Goal: Task Accomplishment & Management: Complete application form

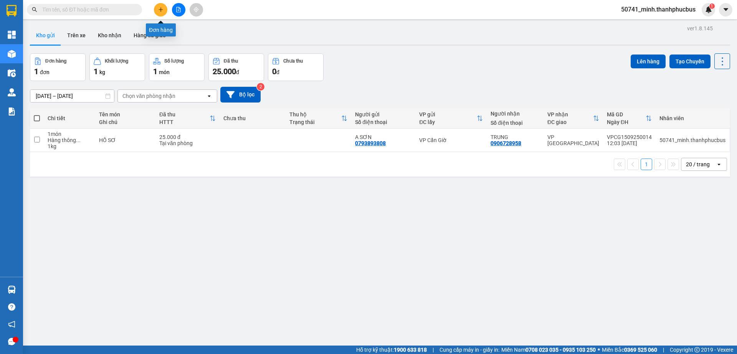
click at [161, 12] on icon "plus" at bounding box center [161, 9] width 0 height 4
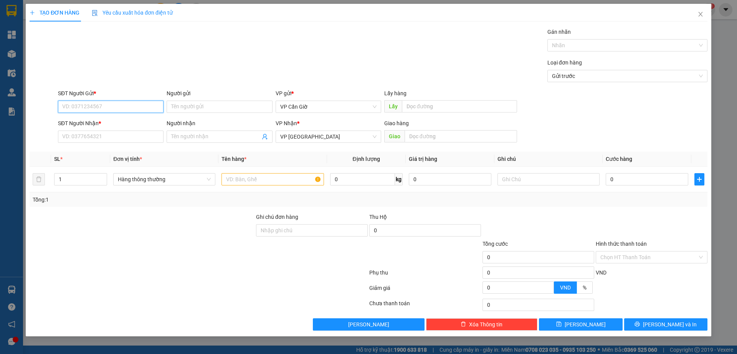
click at [84, 106] on input "SĐT Người Gửi *" at bounding box center [111, 107] width 106 height 12
type input "0903616086"
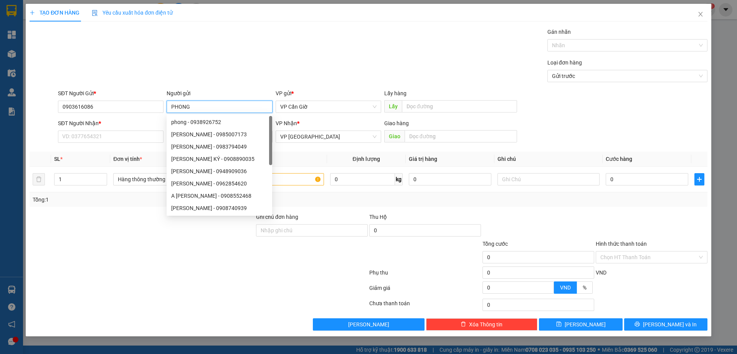
type input "PHONG"
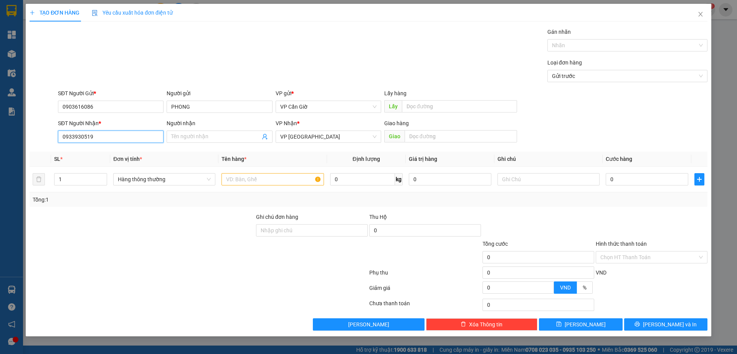
type input "0933930519"
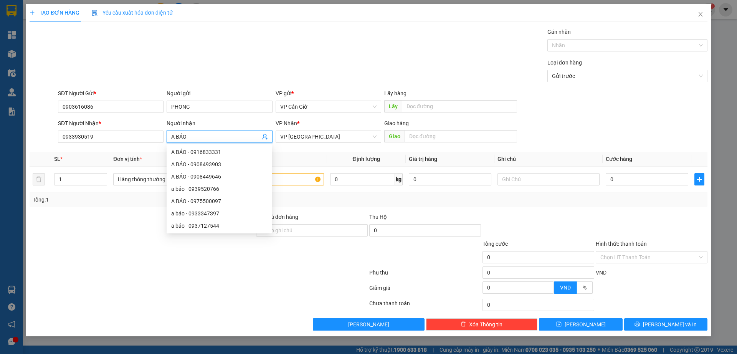
type input "A BẢO"
click at [117, 243] on div at bounding box center [142, 253] width 227 height 27
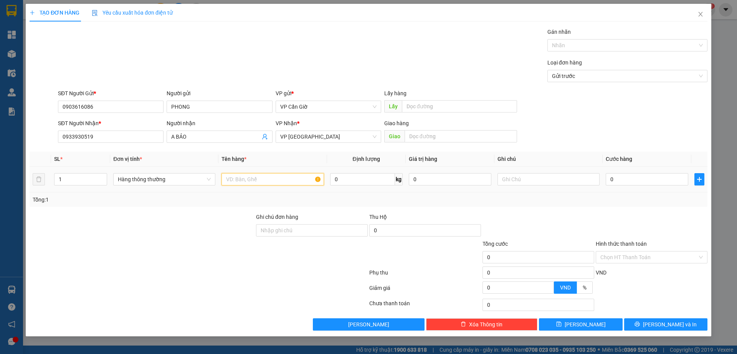
click at [279, 178] on input "text" at bounding box center [273, 179] width 102 height 12
type input "HỒ SƠ"
type input "`"
type input "1"
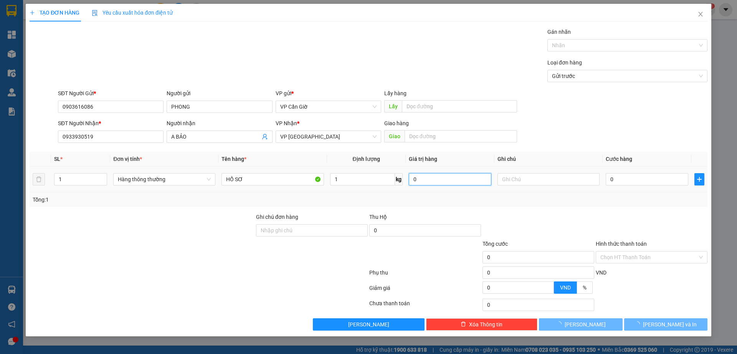
type input "25.000"
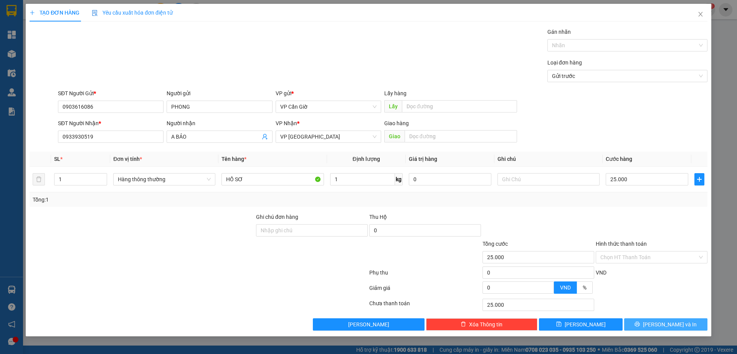
click at [675, 326] on span "[PERSON_NAME] và In" at bounding box center [670, 324] width 54 height 8
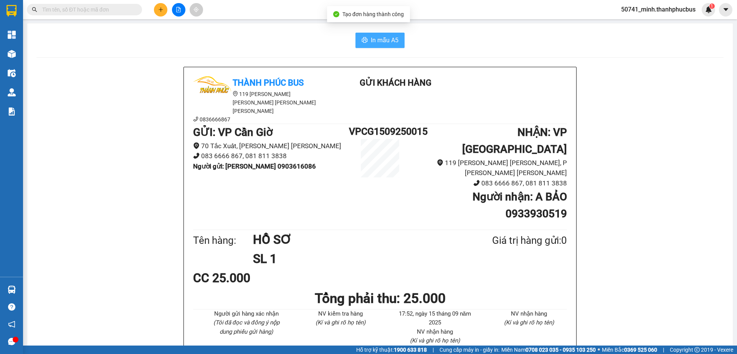
click at [371, 38] on span "In mẫu A5" at bounding box center [385, 40] width 28 height 10
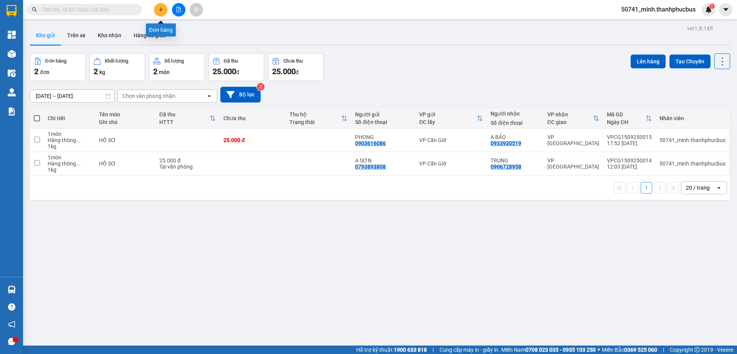
click at [160, 6] on button at bounding box center [160, 9] width 13 height 13
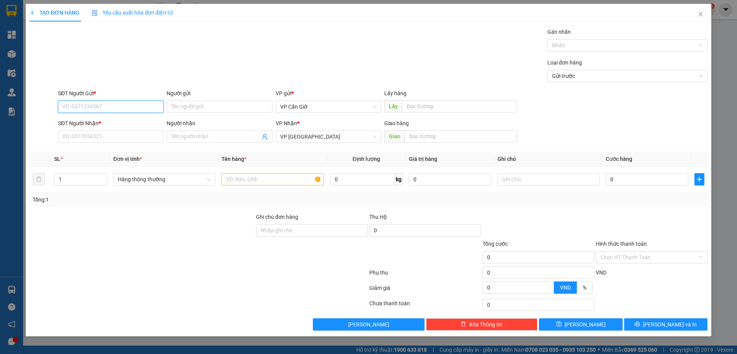
click at [78, 108] on input "SĐT Người Gửi *" at bounding box center [111, 107] width 106 height 12
click at [74, 123] on div "0945459754 - HOÀNG" at bounding box center [111, 122] width 96 height 8
type input "0945459754"
type input "HOÀNG"
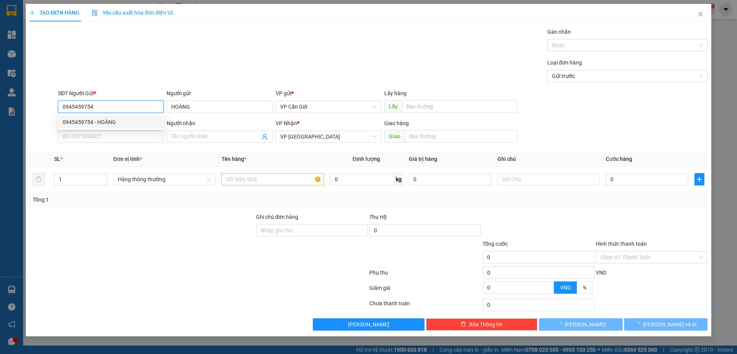
type input "45.000"
type input "0945459754"
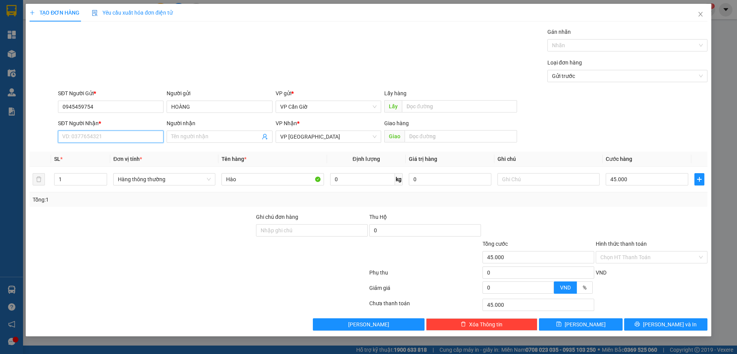
click at [87, 139] on input "SĐT Người Nhận *" at bounding box center [111, 137] width 106 height 12
click at [94, 156] on div "0945459754 - HOÀNG" at bounding box center [111, 152] width 96 height 8
type input "0945459754"
type input "HOÀNG"
click at [631, 260] on input "Hình thức thanh toán" at bounding box center [649, 258] width 97 height 12
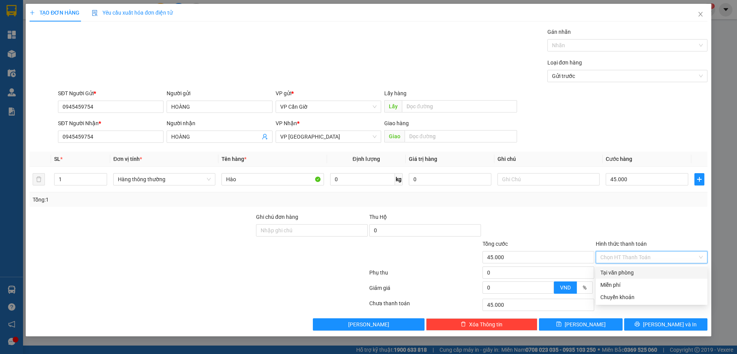
click at [625, 273] on div "Tại văn phòng" at bounding box center [652, 272] width 103 height 8
type input "0"
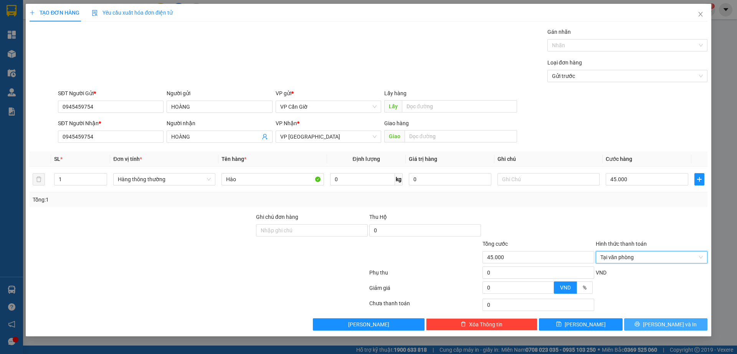
click at [661, 322] on span "[PERSON_NAME] và In" at bounding box center [670, 324] width 54 height 8
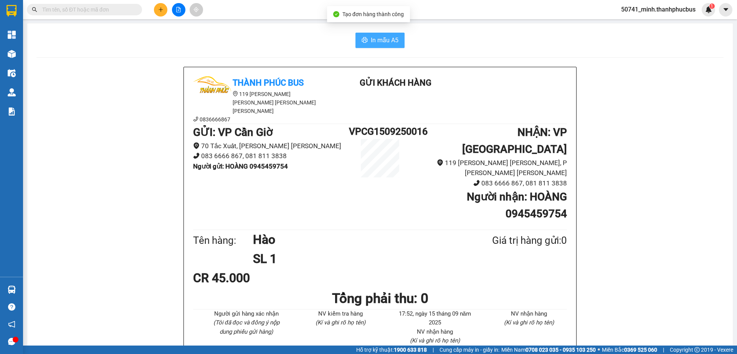
click at [371, 37] on span "In mẫu A5" at bounding box center [385, 40] width 28 height 10
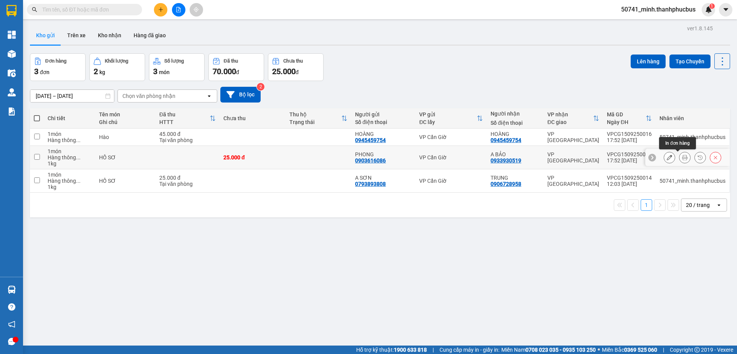
click at [682, 159] on icon at bounding box center [684, 157] width 5 height 5
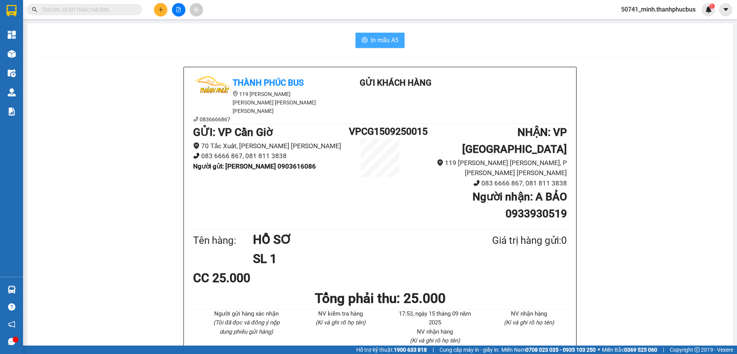
click at [372, 46] on button "In mẫu A5" at bounding box center [380, 40] width 49 height 15
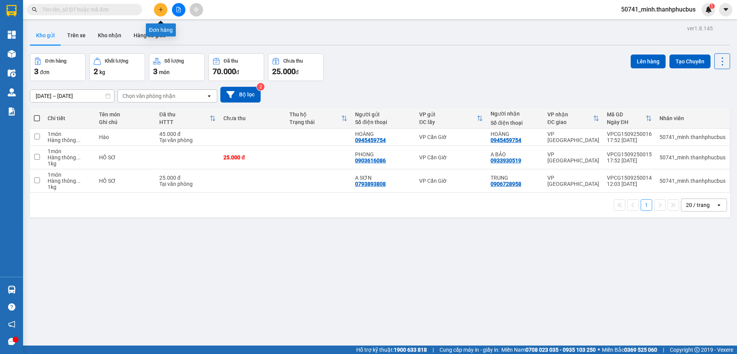
click at [157, 8] on button at bounding box center [160, 9] width 13 height 13
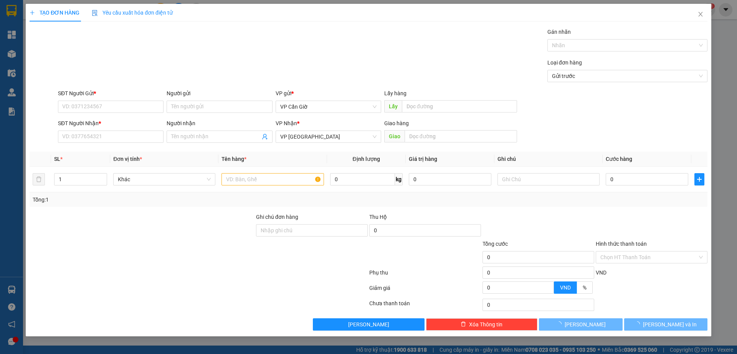
click at [77, 99] on div "SĐT Người Gửi *" at bounding box center [111, 95] width 106 height 12
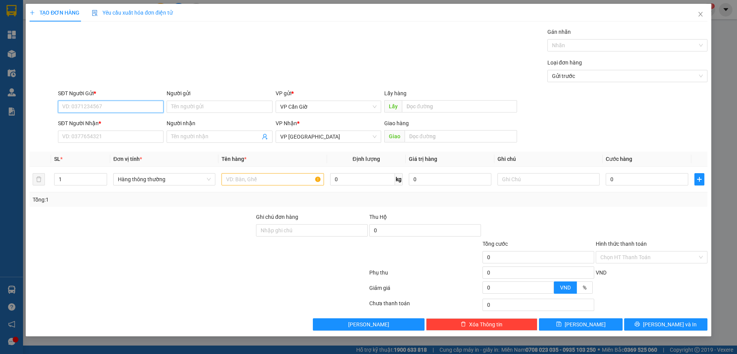
click at [81, 108] on input "SĐT Người Gửi *" at bounding box center [111, 107] width 106 height 12
click at [108, 121] on div "0906699811 - [PERSON_NAME][GEOGRAPHIC_DATA]" at bounding box center [126, 122] width 127 height 8
type input "0906699811"
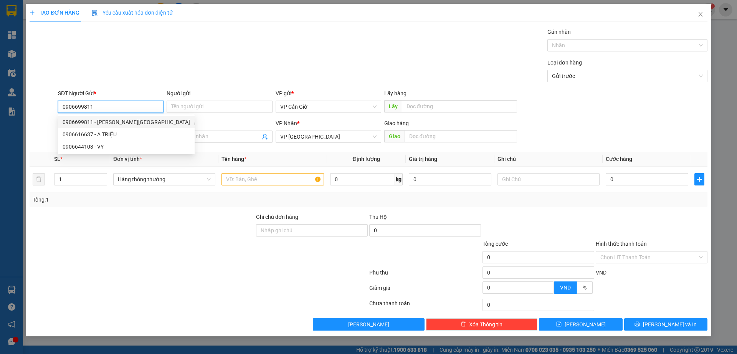
type input "[PERSON_NAME] BẮC"
type input "25.000"
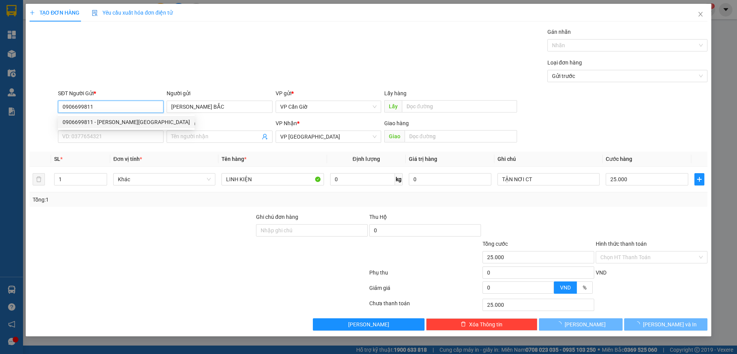
type input "0906699811"
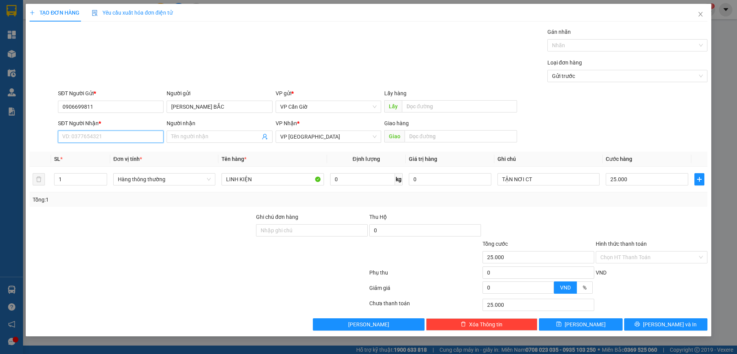
click at [100, 139] on input "SĐT Người Nhận *" at bounding box center [111, 137] width 106 height 12
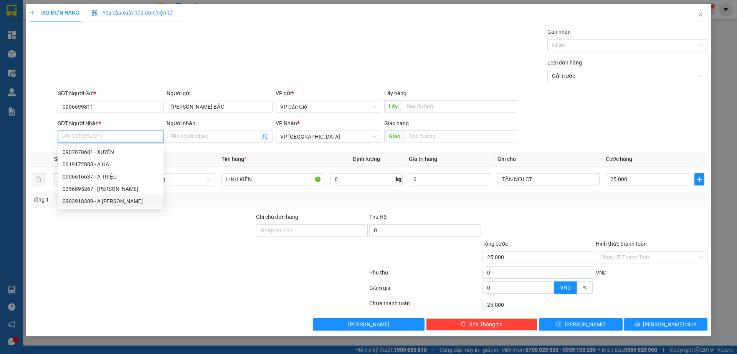
click at [95, 202] on div "0903918389 - A [PERSON_NAME]" at bounding box center [111, 201] width 96 height 8
type input "0903918389"
type input "A CƯỜNG"
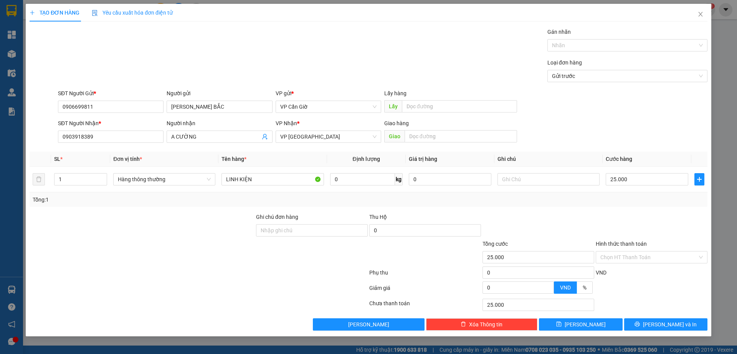
click at [629, 259] on input "Hình thức thanh toán" at bounding box center [649, 258] width 97 height 12
click at [607, 273] on div "Tại văn phòng" at bounding box center [652, 272] width 103 height 8
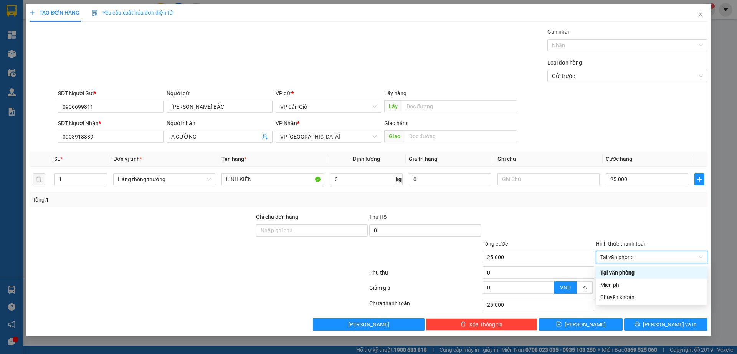
type input "0"
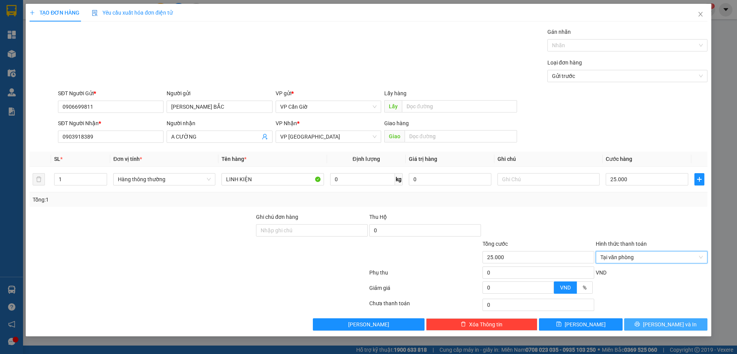
click at [662, 324] on span "[PERSON_NAME] và In" at bounding box center [670, 324] width 54 height 8
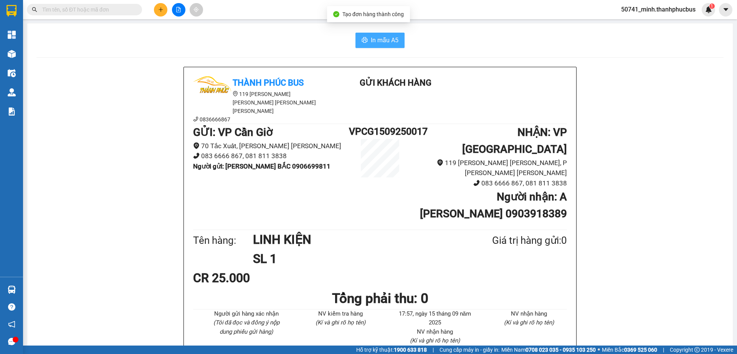
click at [381, 42] on span "In mẫu A5" at bounding box center [385, 40] width 28 height 10
